Goal: Information Seeking & Learning: Learn about a topic

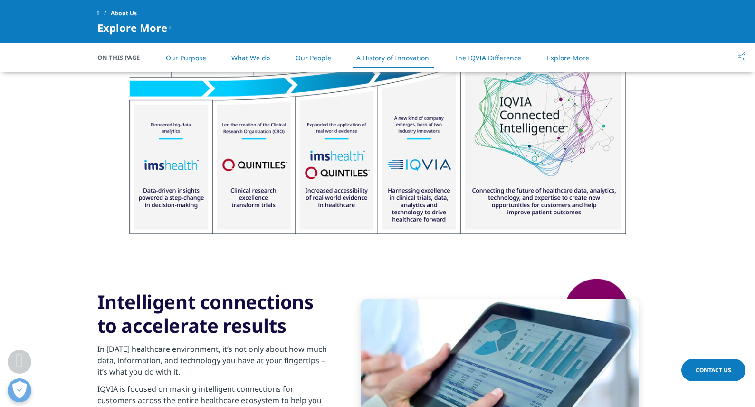
scroll to position [1283, 0]
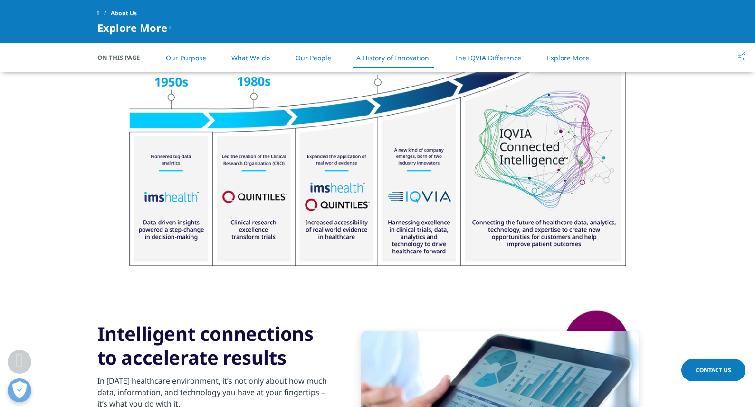
click at [185, 54] on link "Our Purpose" at bounding box center [186, 57] width 40 height 9
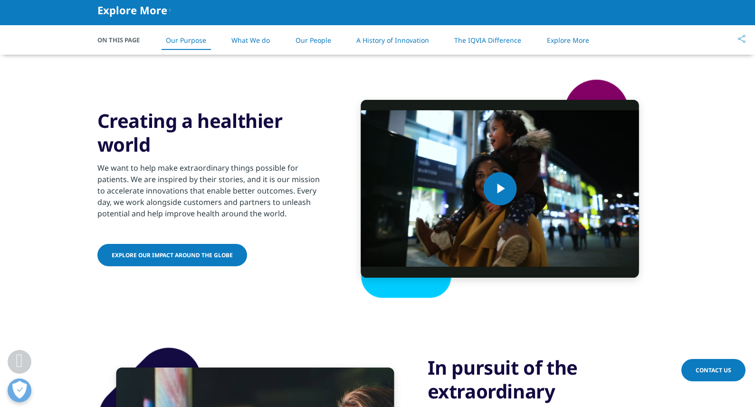
scroll to position [398, 0]
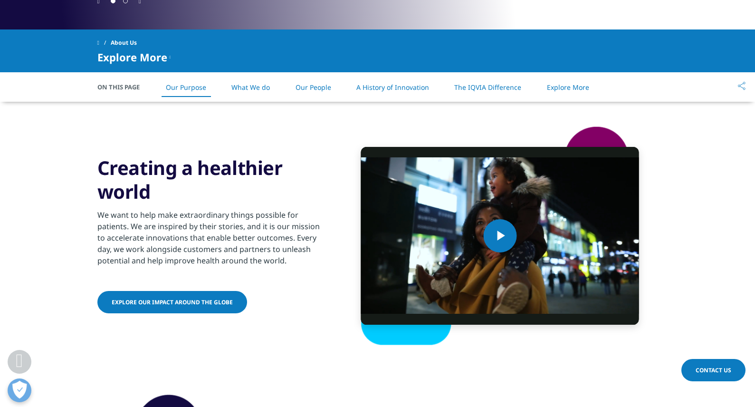
click at [254, 86] on link "What We do" at bounding box center [250, 87] width 38 height 9
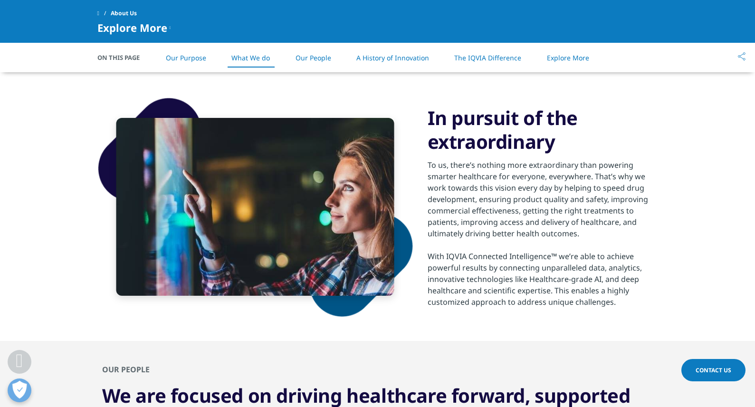
scroll to position [614, 0]
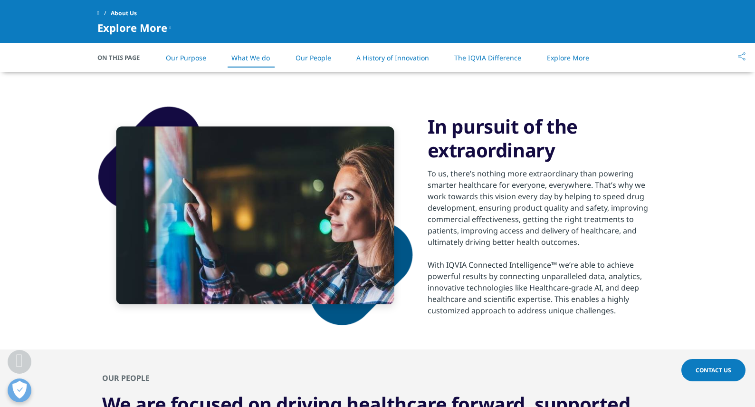
click at [318, 55] on link "Our People" at bounding box center [314, 57] width 36 height 9
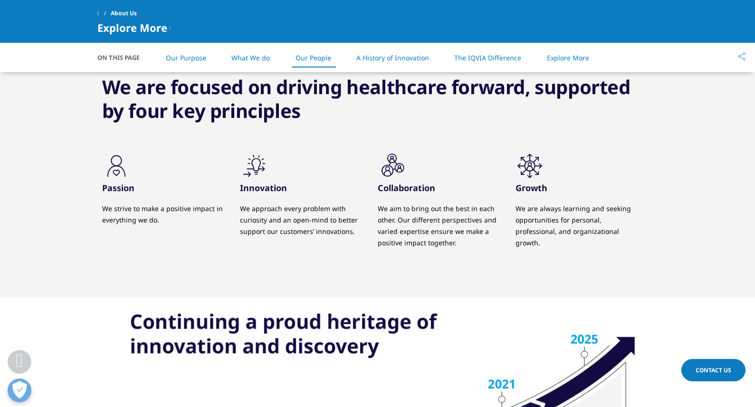
scroll to position [934, 0]
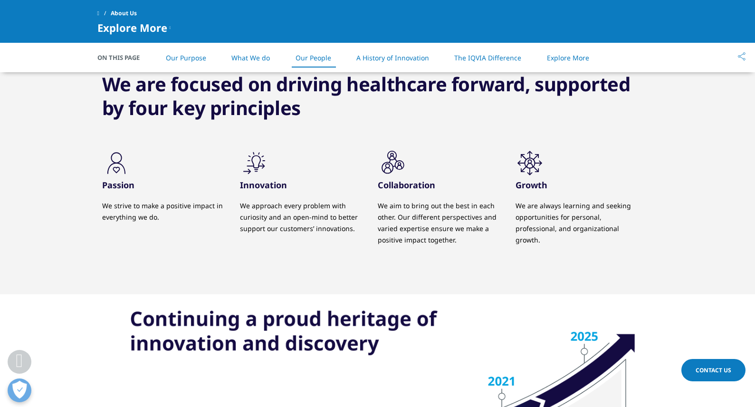
click at [318, 55] on link "Our People" at bounding box center [314, 57] width 36 height 9
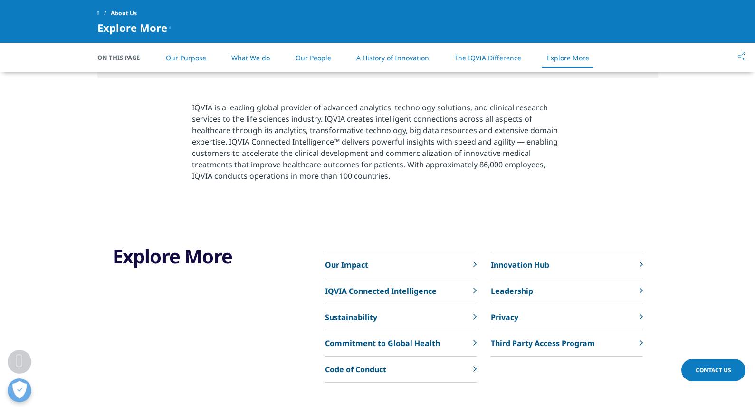
scroll to position [2067, 0]
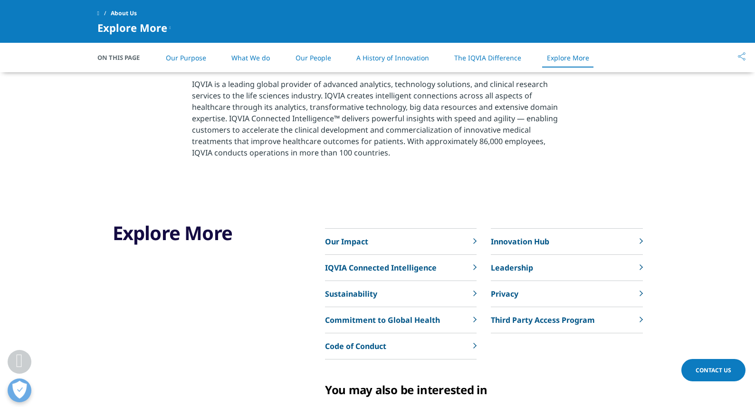
click at [518, 269] on p "Leadership" at bounding box center [512, 267] width 42 height 11
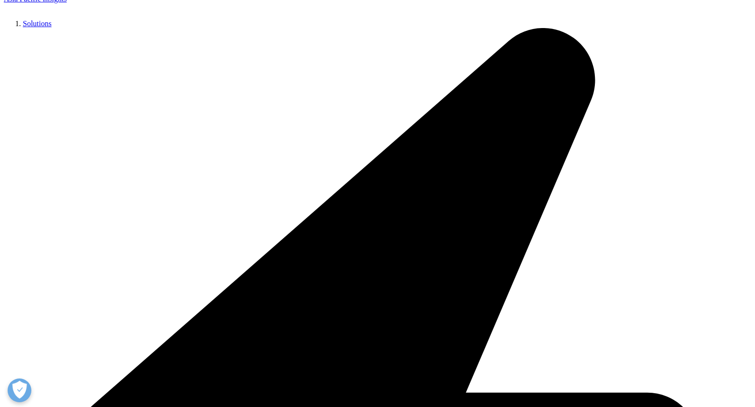
scroll to position [497, 0]
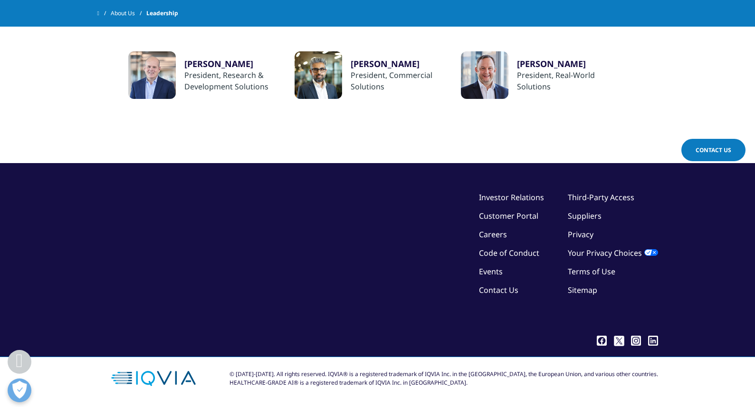
click at [511, 283] on ul "Investor Relations Customer Portal Careers Code of Conduct Events Contact Us" at bounding box center [511, 246] width 65 height 111
click at [507, 293] on link "Contact Us" at bounding box center [498, 290] width 39 height 10
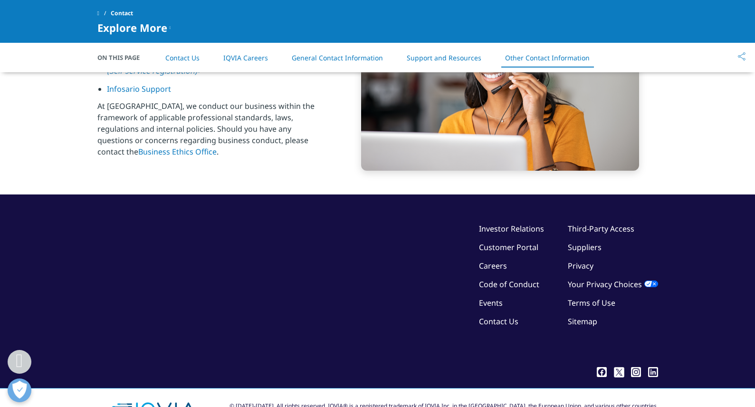
scroll to position [1572, 0]
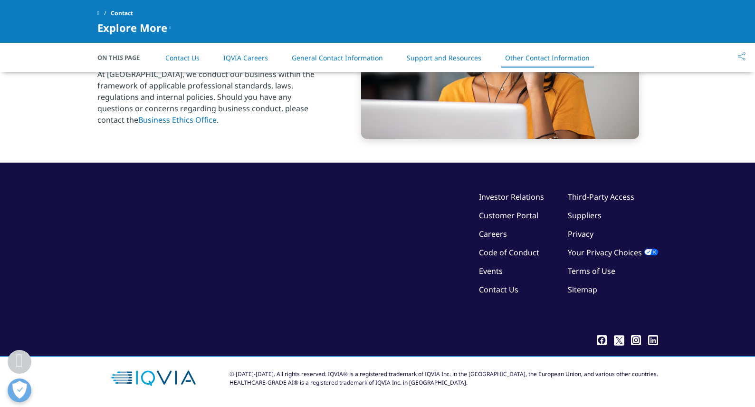
click at [505, 197] on link "Investor Relations" at bounding box center [511, 196] width 65 height 10
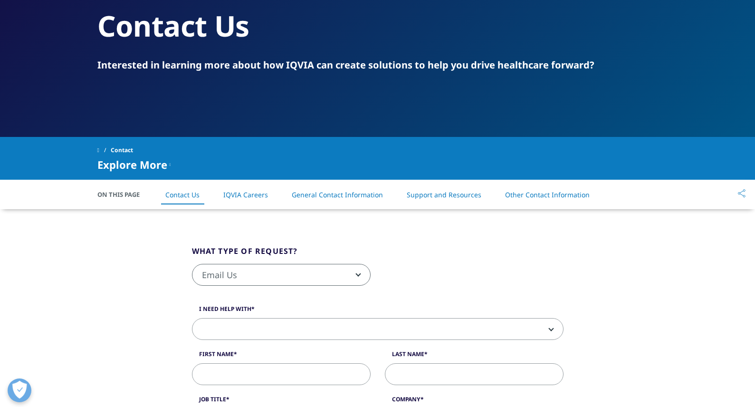
scroll to position [0, 0]
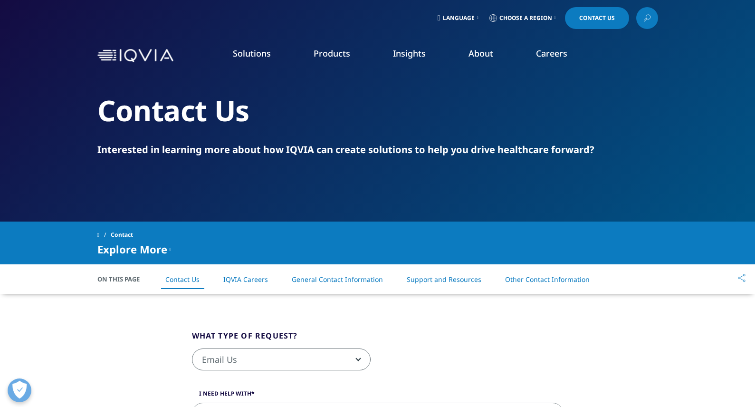
click at [223, 155] on link "Consumer Health" at bounding box center [289, 156] width 178 height 10
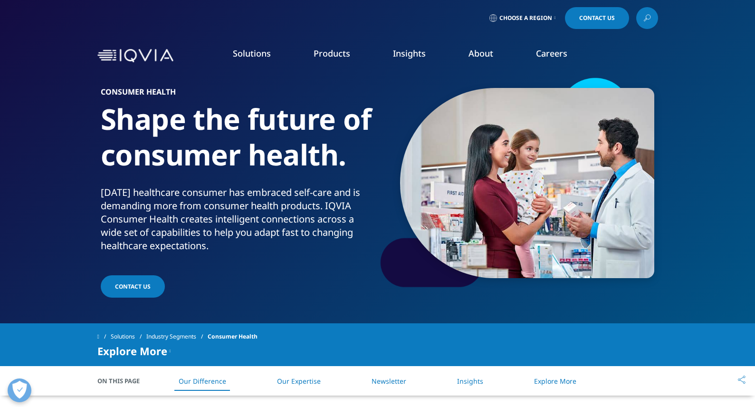
click at [563, 56] on link "Careers" at bounding box center [551, 53] width 31 height 11
click at [417, 151] on link "View Open Roles" at bounding box center [464, 154] width 171 height 10
